Goal: Find specific page/section: Find specific page/section

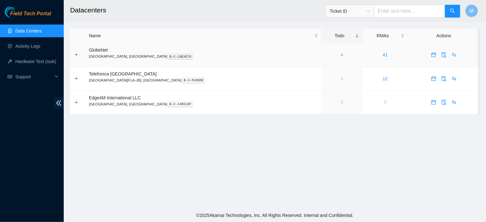
click at [341, 54] on link "4" at bounding box center [342, 54] width 3 height 5
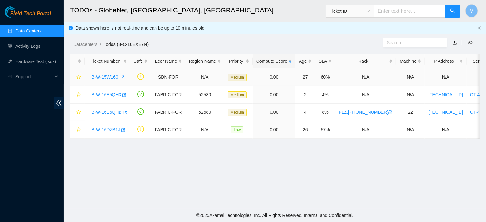
click at [112, 76] on link "B-W-15W160I" at bounding box center [106, 77] width 28 height 5
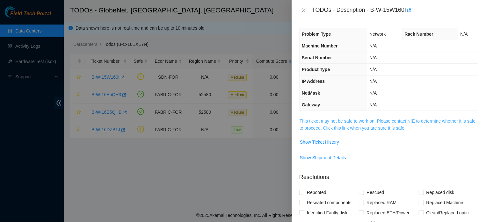
click at [372, 122] on link "This ticket may not be safe to work on. Please contact NIE to determine whether…" at bounding box center [388, 125] width 176 height 12
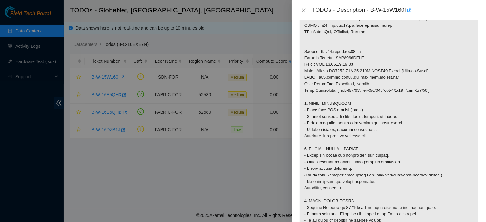
scroll to position [404, 0]
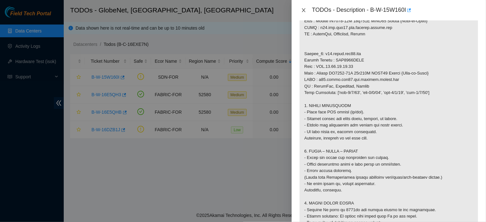
click at [302, 12] on icon "close" at bounding box center [303, 10] width 5 height 5
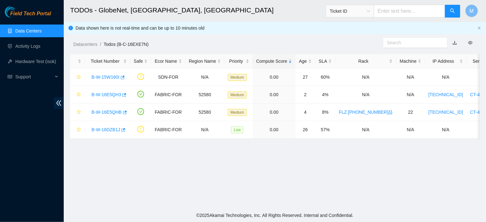
scroll to position [158, 0]
drag, startPoint x: 449, startPoint y: 94, endPoint x: 418, endPoint y: 100, distance: 31.4
click at [418, 100] on tr "B-W-16E5QH3 FABRIC-FOR 52580 Medium 0.00 2 4% N/A N/A [TECHNICAL_ID] CT-4201229…" at bounding box center [371, 95] width 603 height 18
copy tr "[TECHNICAL_ID]"
click at [370, 13] on span "Ticket ID" at bounding box center [350, 11] width 40 height 10
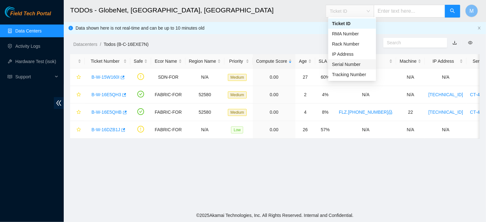
click at [355, 64] on div "Serial Number" at bounding box center [352, 64] width 40 height 7
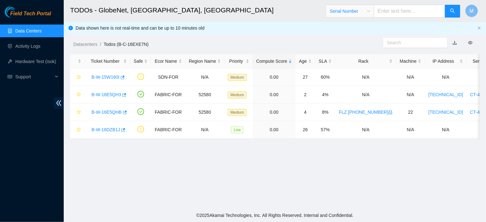
click at [399, 12] on input "text" at bounding box center [409, 11] width 71 height 13
paste input "[TECHNICAL_ID]"
type input "[TECHNICAL_ID]"
click at [449, 14] on button "button" at bounding box center [452, 11] width 15 height 13
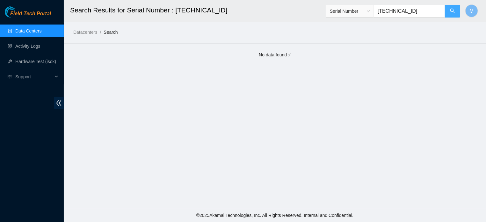
click at [449, 14] on button "button" at bounding box center [452, 11] width 15 height 13
click at [370, 12] on span "Serial Number" at bounding box center [350, 11] width 40 height 10
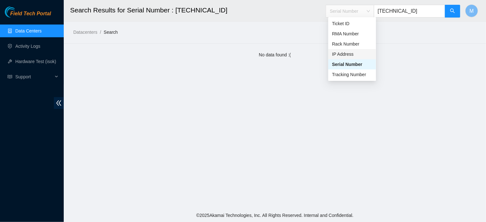
click at [346, 55] on div "IP Address" at bounding box center [352, 54] width 40 height 7
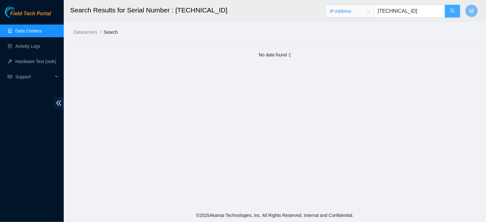
click at [452, 17] on button "button" at bounding box center [452, 11] width 15 height 13
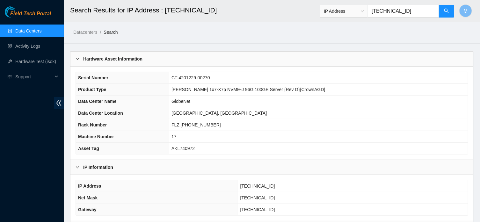
click at [26, 30] on link "Data Centers" at bounding box center [28, 30] width 26 height 5
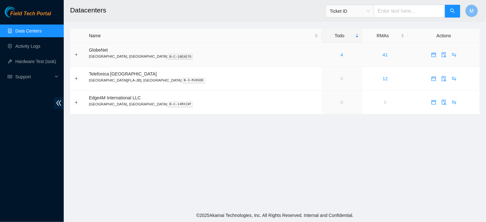
click at [325, 54] on div "4" at bounding box center [342, 54] width 34 height 7
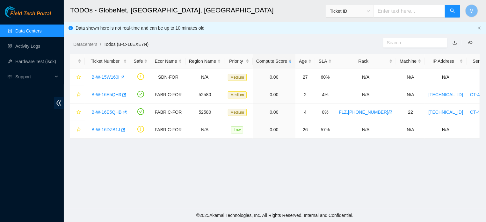
click at [292, 58] on div "Compute Score" at bounding box center [274, 61] width 36 height 7
